Goal: Task Accomplishment & Management: Manage account settings

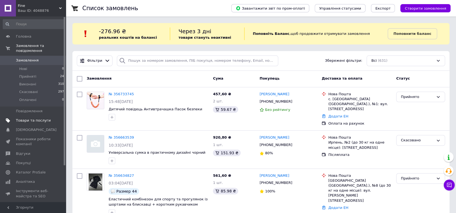
click at [32, 118] on span "Товари та послуги" at bounding box center [33, 120] width 35 height 5
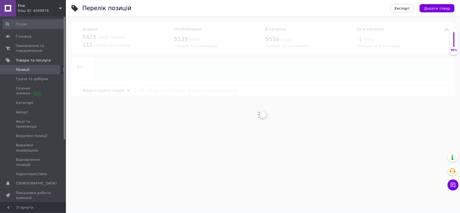
click at [179, 88] on div at bounding box center [263, 114] width 394 height 196
click at [173, 92] on div at bounding box center [263, 114] width 394 height 196
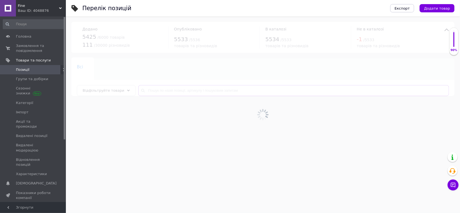
click at [173, 92] on input "text" at bounding box center [293, 90] width 311 height 11
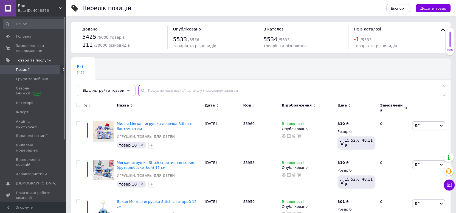
click at [173, 92] on input "text" at bounding box center [291, 90] width 307 height 11
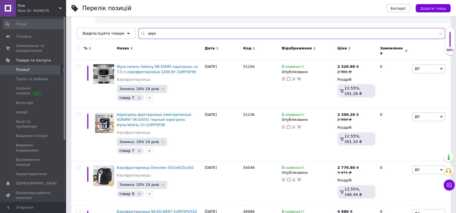
scroll to position [82, 0]
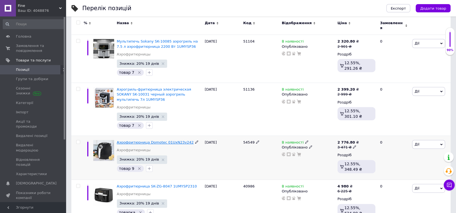
type input "аеро"
